Goal: Task Accomplishment & Management: Use online tool/utility

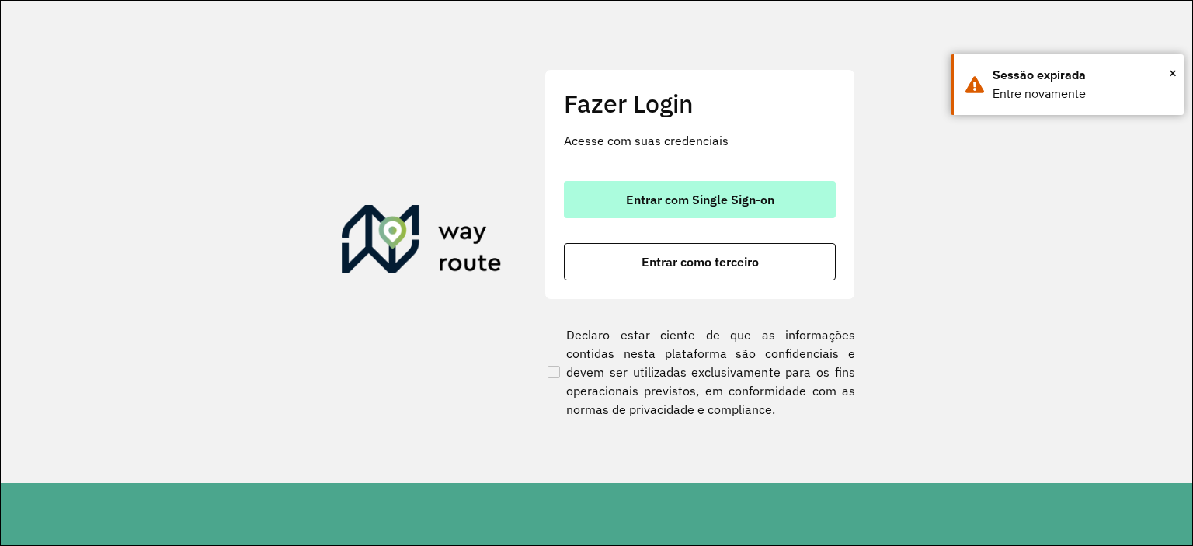
click at [732, 206] on span "Entrar com Single Sign-on" at bounding box center [700, 199] width 148 height 12
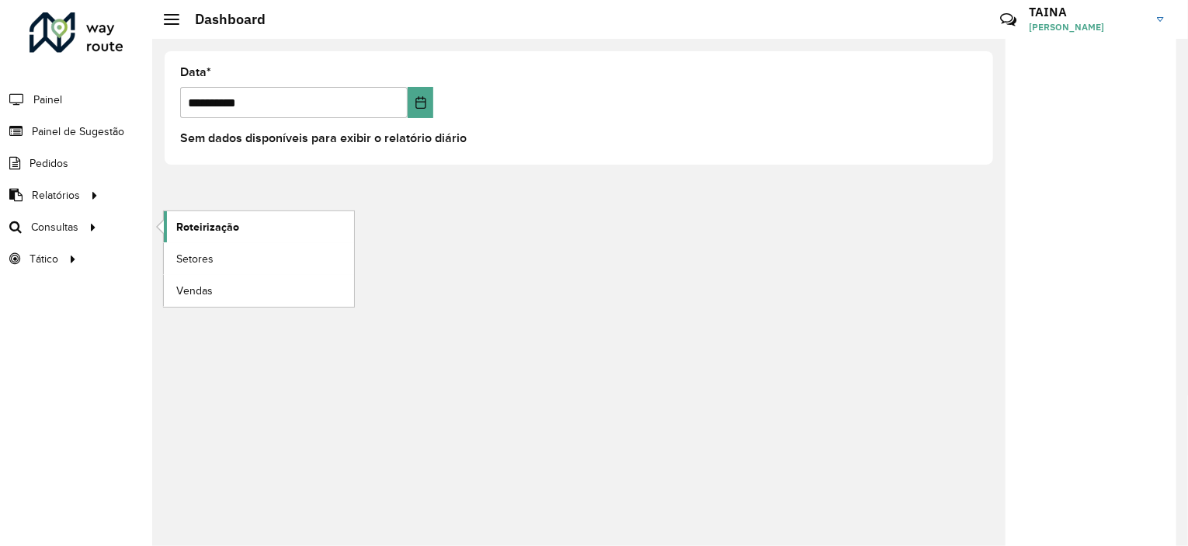
click at [201, 222] on span "Roteirização" at bounding box center [207, 227] width 63 height 16
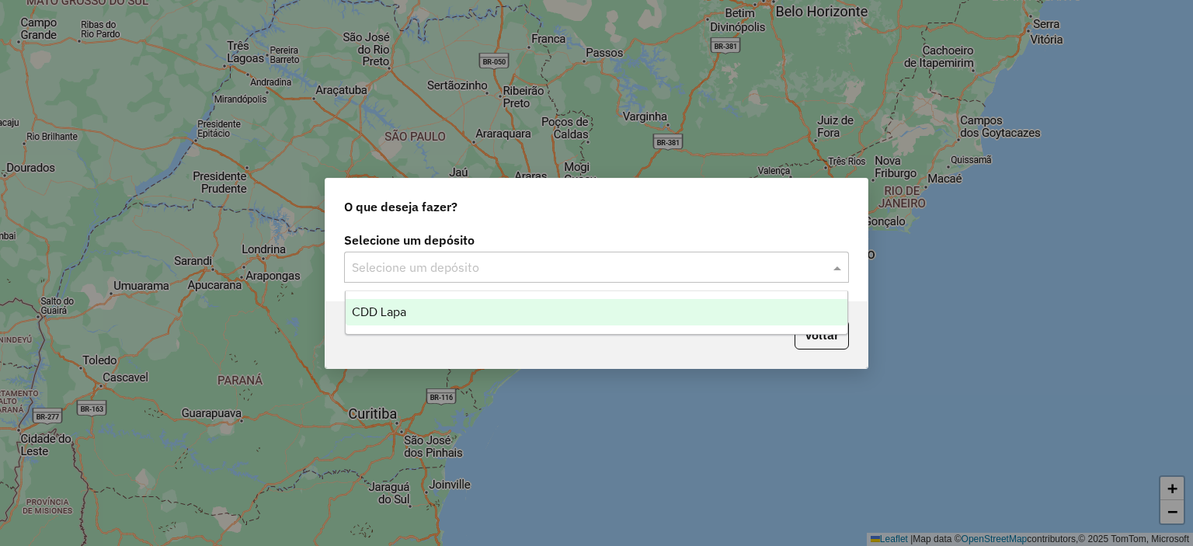
click at [435, 265] on input "text" at bounding box center [581, 268] width 458 height 19
click at [441, 311] on div "CDD Lapa" at bounding box center [597, 312] width 503 height 26
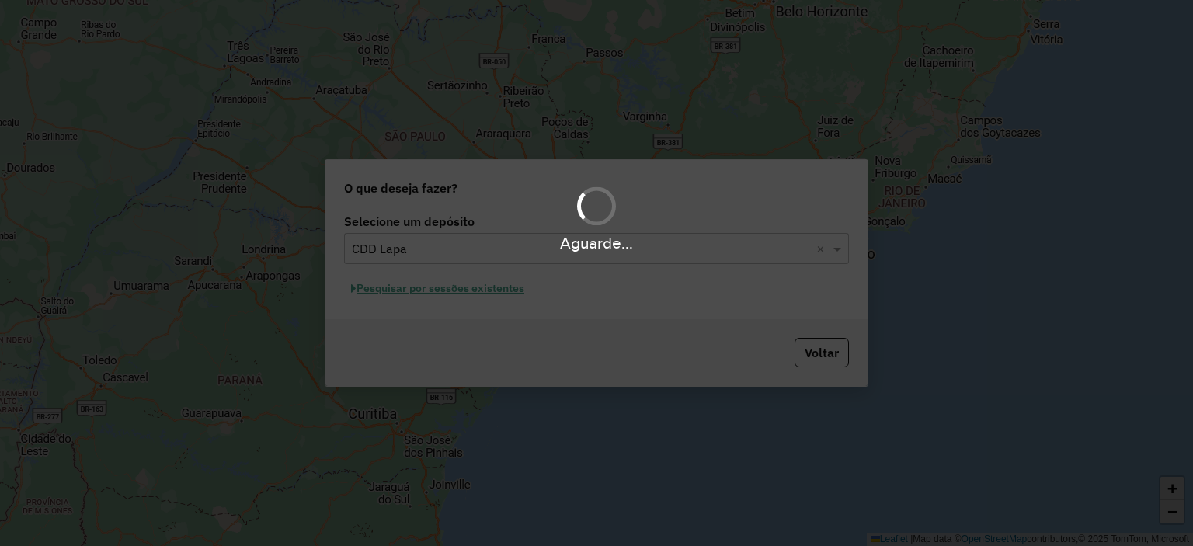
click at [491, 290] on div "Aguarde..." at bounding box center [596, 273] width 1193 height 546
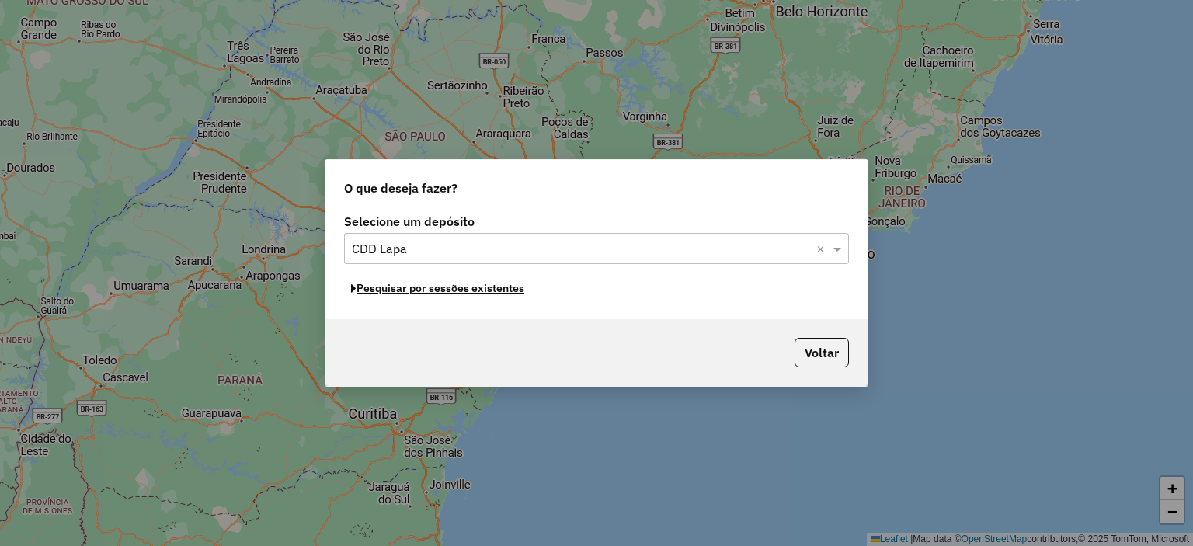
click at [490, 289] on button "Pesquisar por sessões existentes" at bounding box center [437, 289] width 187 height 24
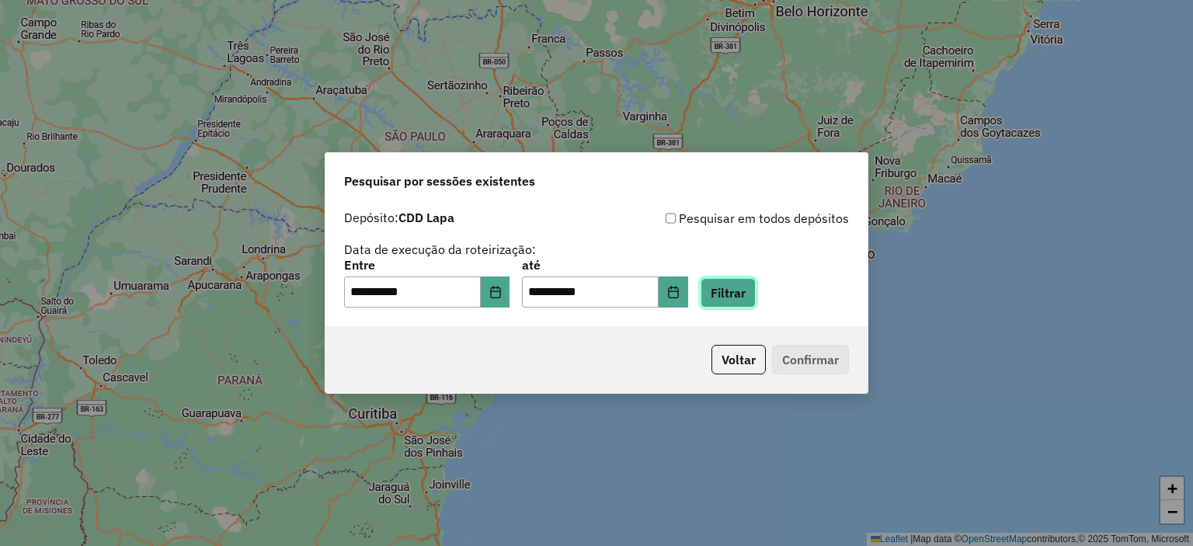
click at [739, 288] on button "Filtrar" at bounding box center [728, 293] width 55 height 30
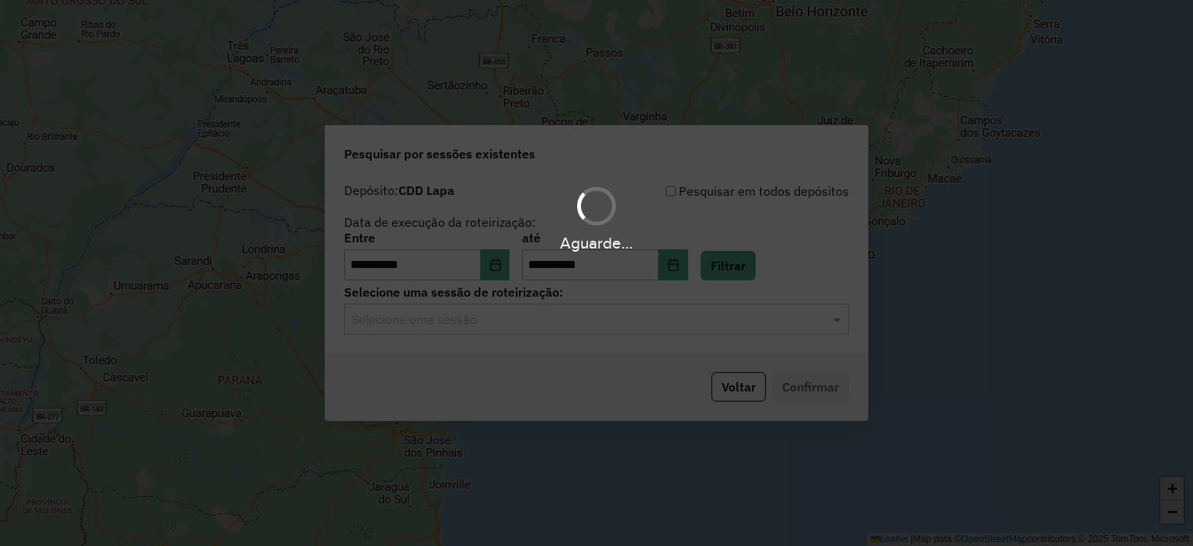
click at [442, 318] on hb-app "**********" at bounding box center [596, 273] width 1193 height 546
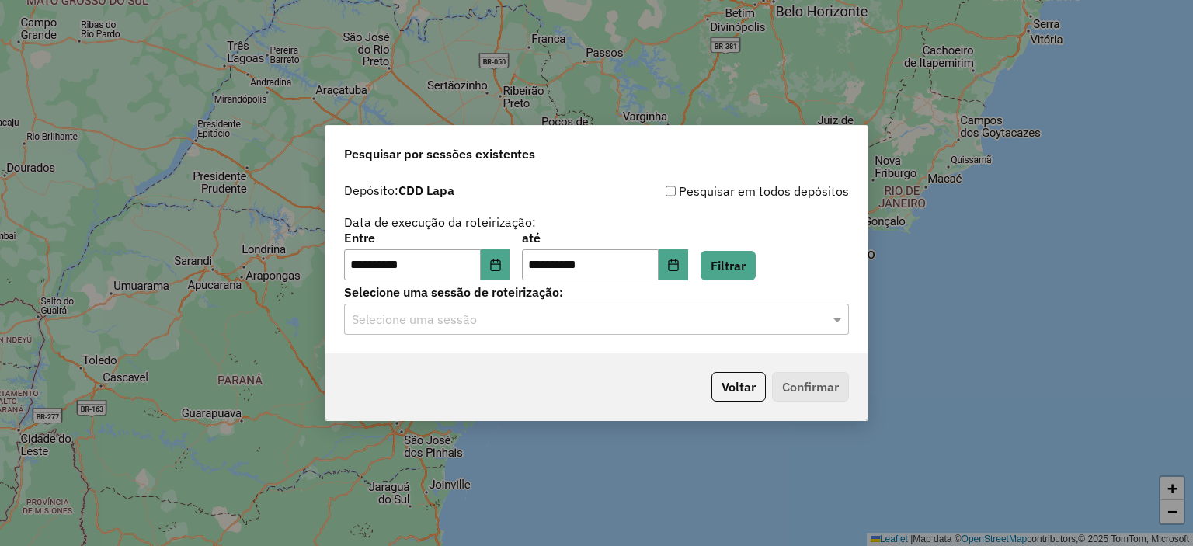
click at [438, 323] on input "text" at bounding box center [581, 320] width 458 height 19
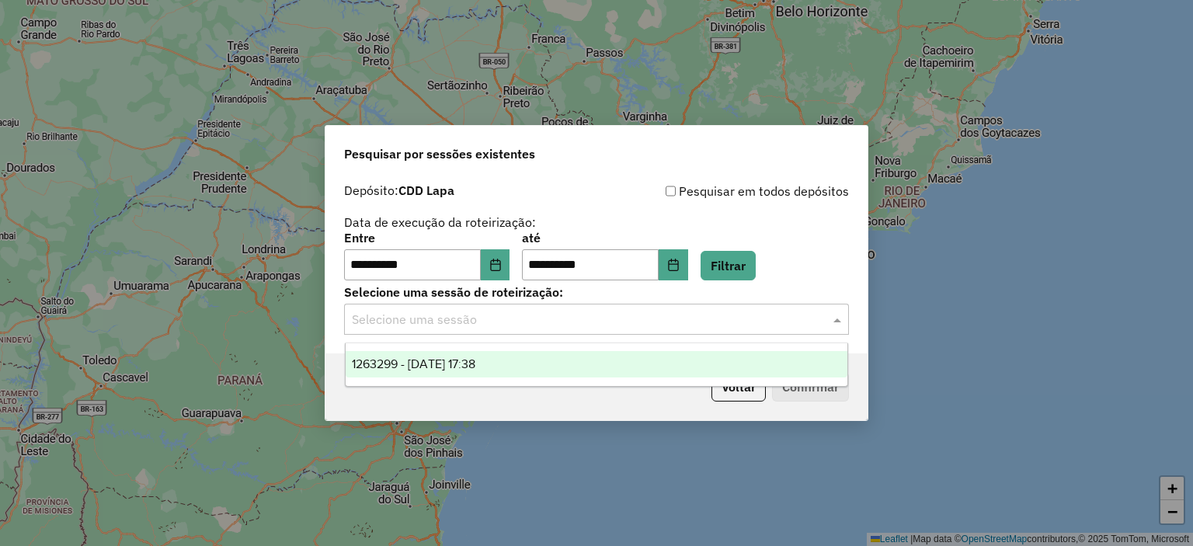
click at [429, 356] on div "1263299 - 11/09/2025 17:38" at bounding box center [597, 364] width 503 height 26
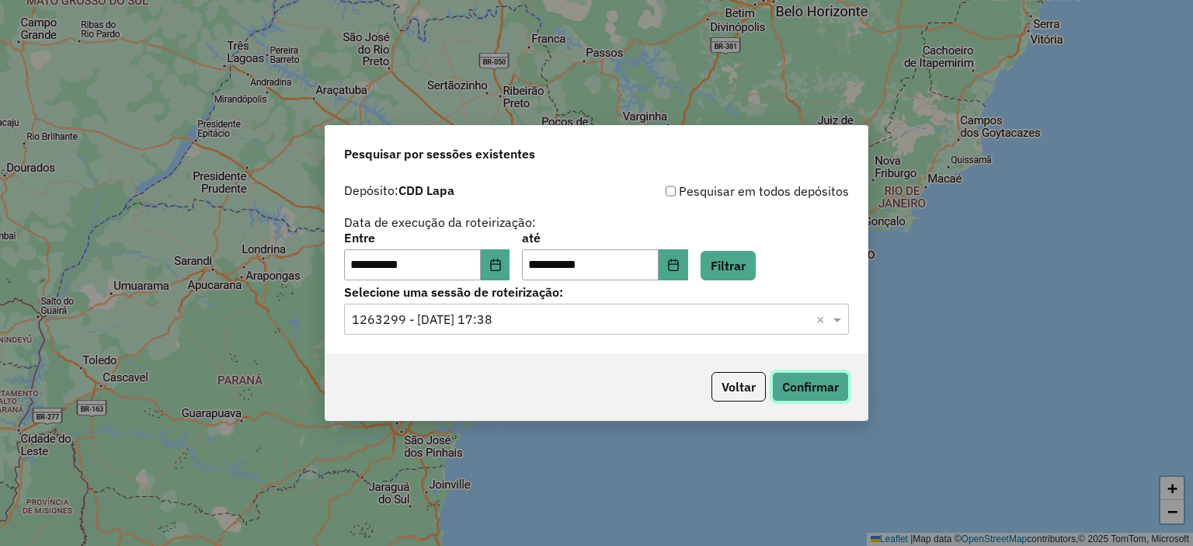
click at [807, 387] on button "Confirmar" at bounding box center [810, 387] width 77 height 30
